Goal: Task Accomplishment & Management: Manage account settings

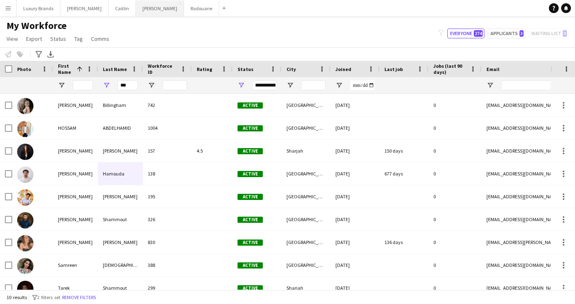
click at [136, 7] on button "[PERSON_NAME]" at bounding box center [160, 8] width 48 height 16
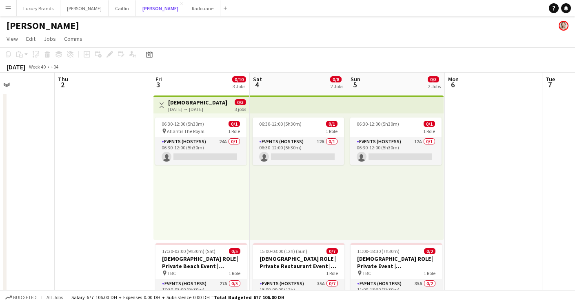
scroll to position [0, 238]
click at [193, 123] on span "06:30-12:00 (5h30m)" at bounding box center [183, 124] width 42 height 6
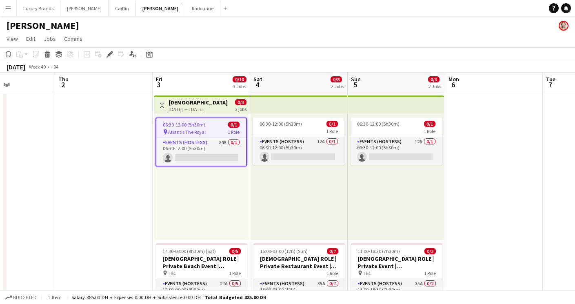
click at [191, 111] on div "[DATE] → [DATE]" at bounding box center [199, 109] width 61 height 6
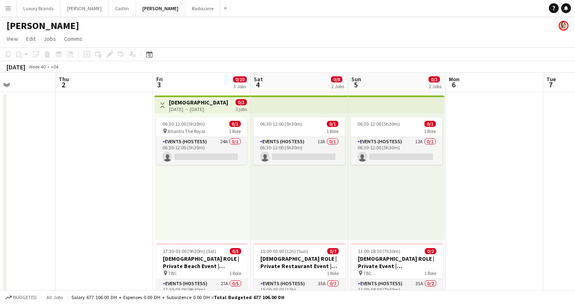
click at [190, 109] on div "[DATE] → [DATE]" at bounding box center [199, 109] width 61 height 6
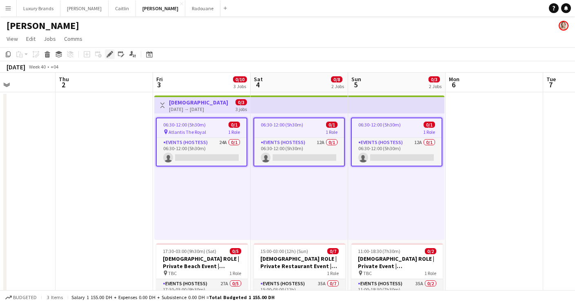
click at [110, 53] on icon at bounding box center [109, 54] width 4 height 4
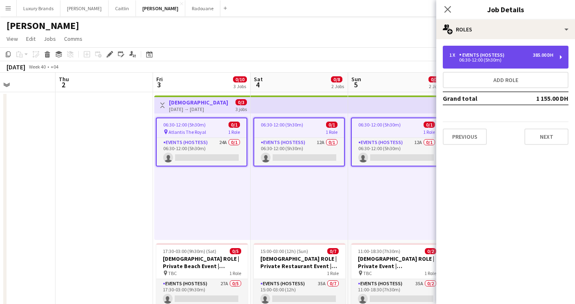
click at [475, 58] on div "06:30-12:00 (5h30m)" at bounding box center [501, 60] width 104 height 4
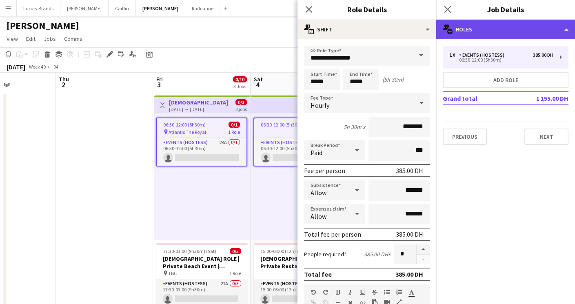
click at [490, 27] on div "multiple-users-add Roles" at bounding box center [505, 30] width 139 height 20
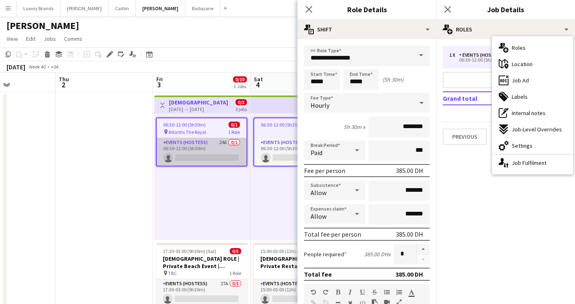
click at [212, 140] on app-card-role "Events (Hostess) 24A 0/1 06:30-12:00 (5h30m) single-neutral-actions" at bounding box center [202, 152] width 90 height 28
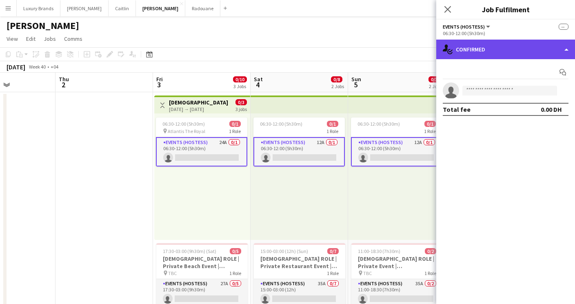
click at [482, 49] on div "single-neutral-actions-check-2 Confirmed" at bounding box center [505, 50] width 139 height 20
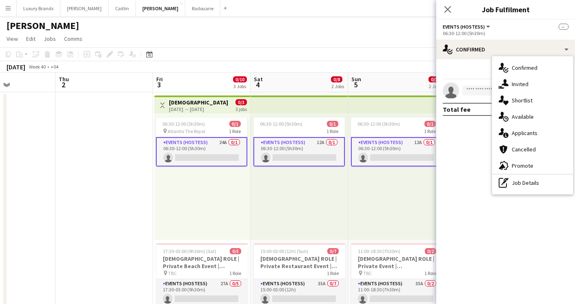
click at [516, 134] on span "Applicants" at bounding box center [525, 132] width 26 height 7
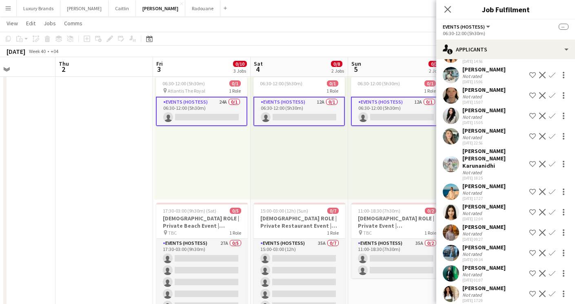
scroll to position [38, 0]
